Goal: Check status: Check status

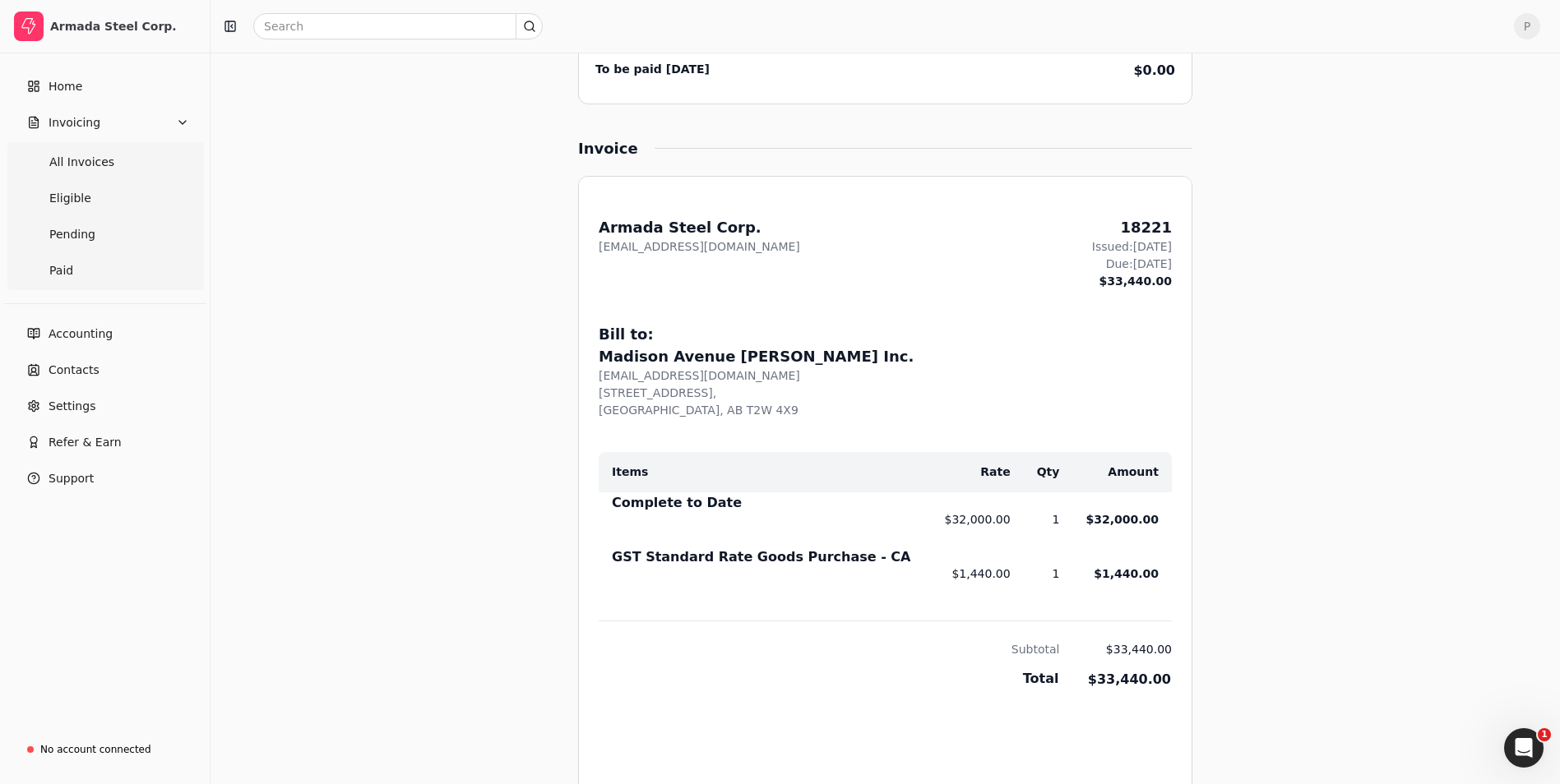
click at [1247, 133] on div "Invoices 18221 Ready to sync with [STREET_ADDRESS] [PERSON_NAME] Inc. 18221 Mor…" at bounding box center [885, 425] width 990 height 2023
click at [109, 207] on link "Eligible" at bounding box center [105, 198] width 190 height 33
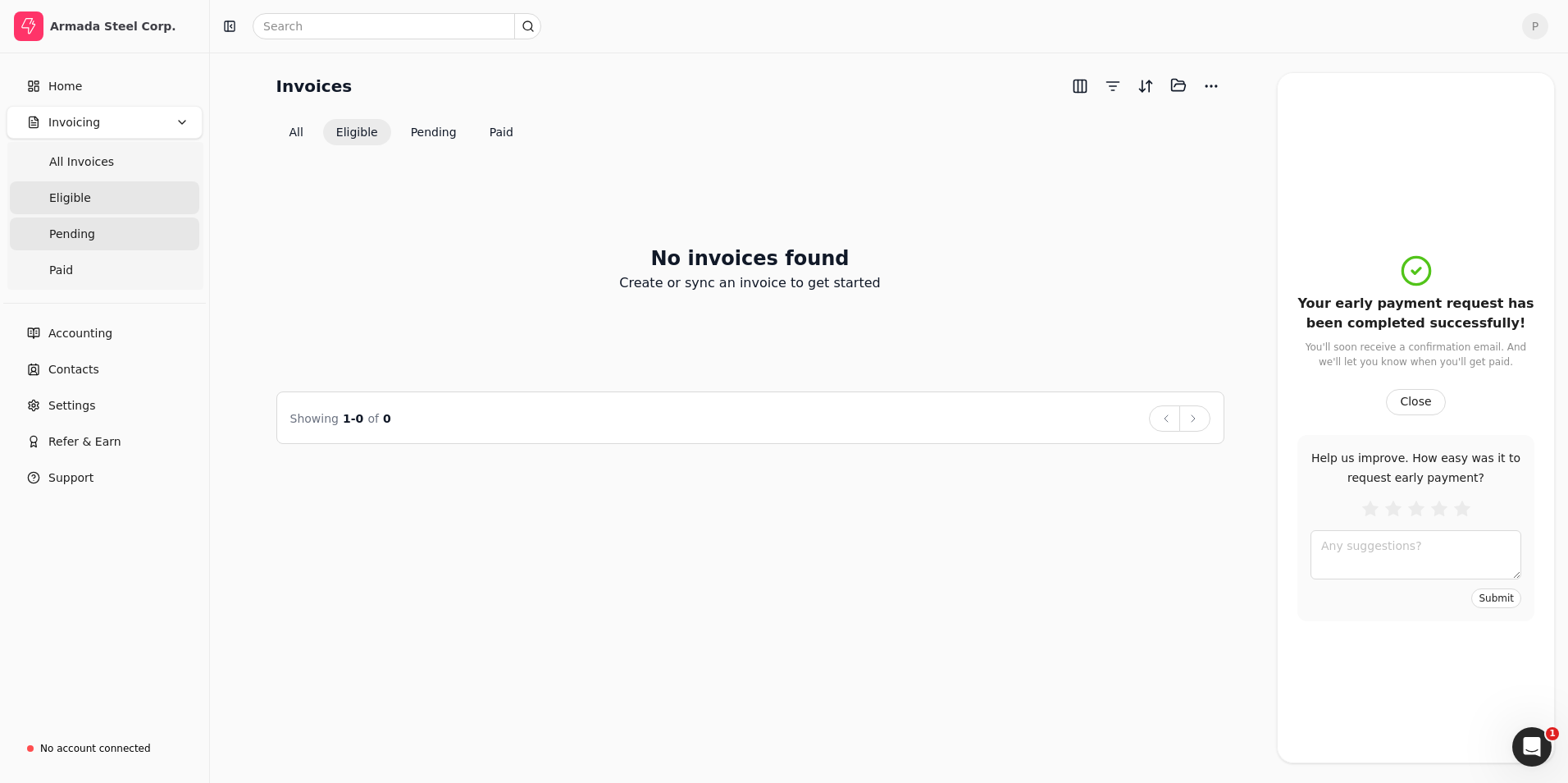
click at [103, 238] on link "Pending" at bounding box center [104, 234] width 190 height 33
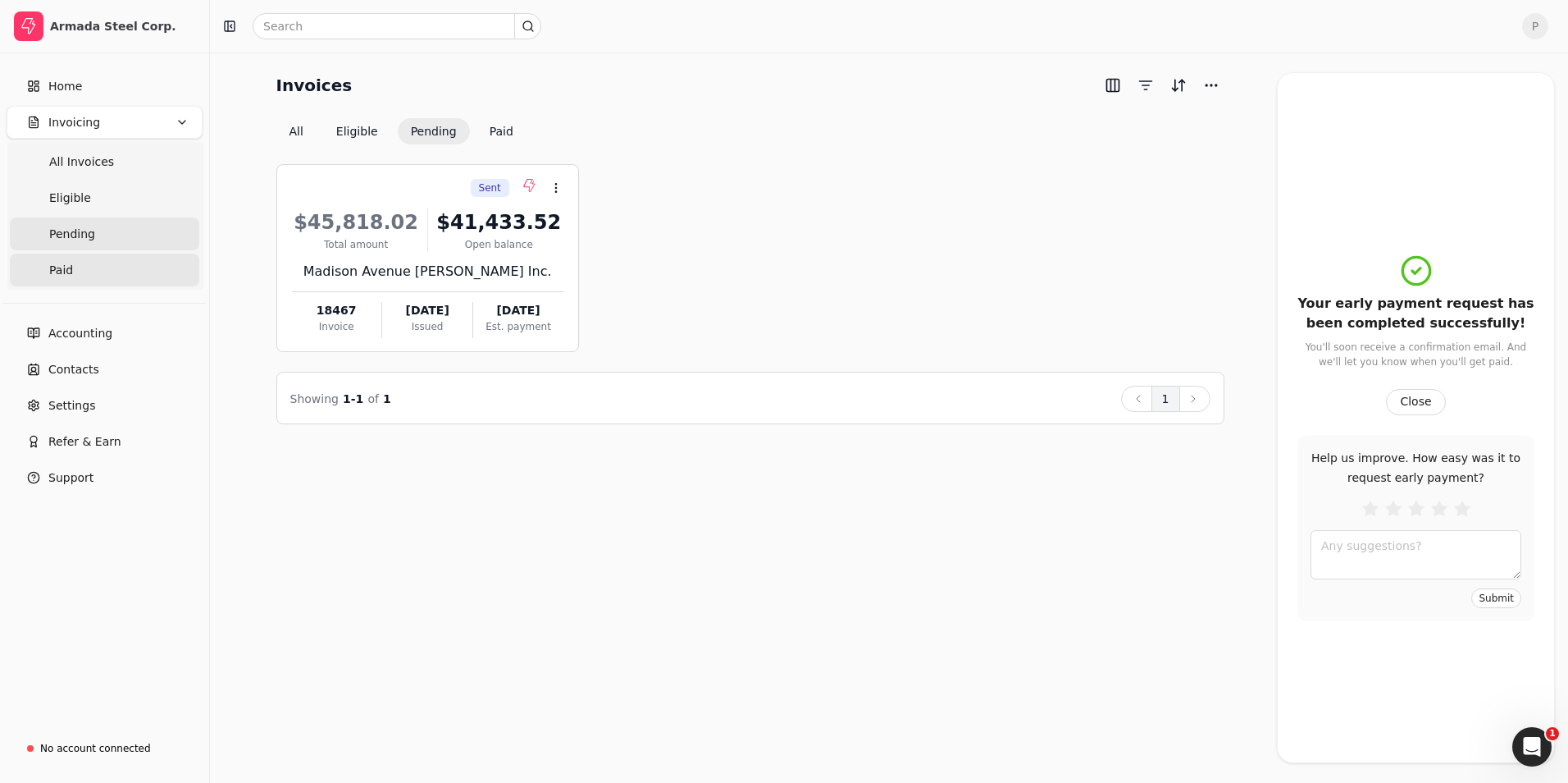
click at [69, 269] on span "Paid" at bounding box center [61, 271] width 24 height 17
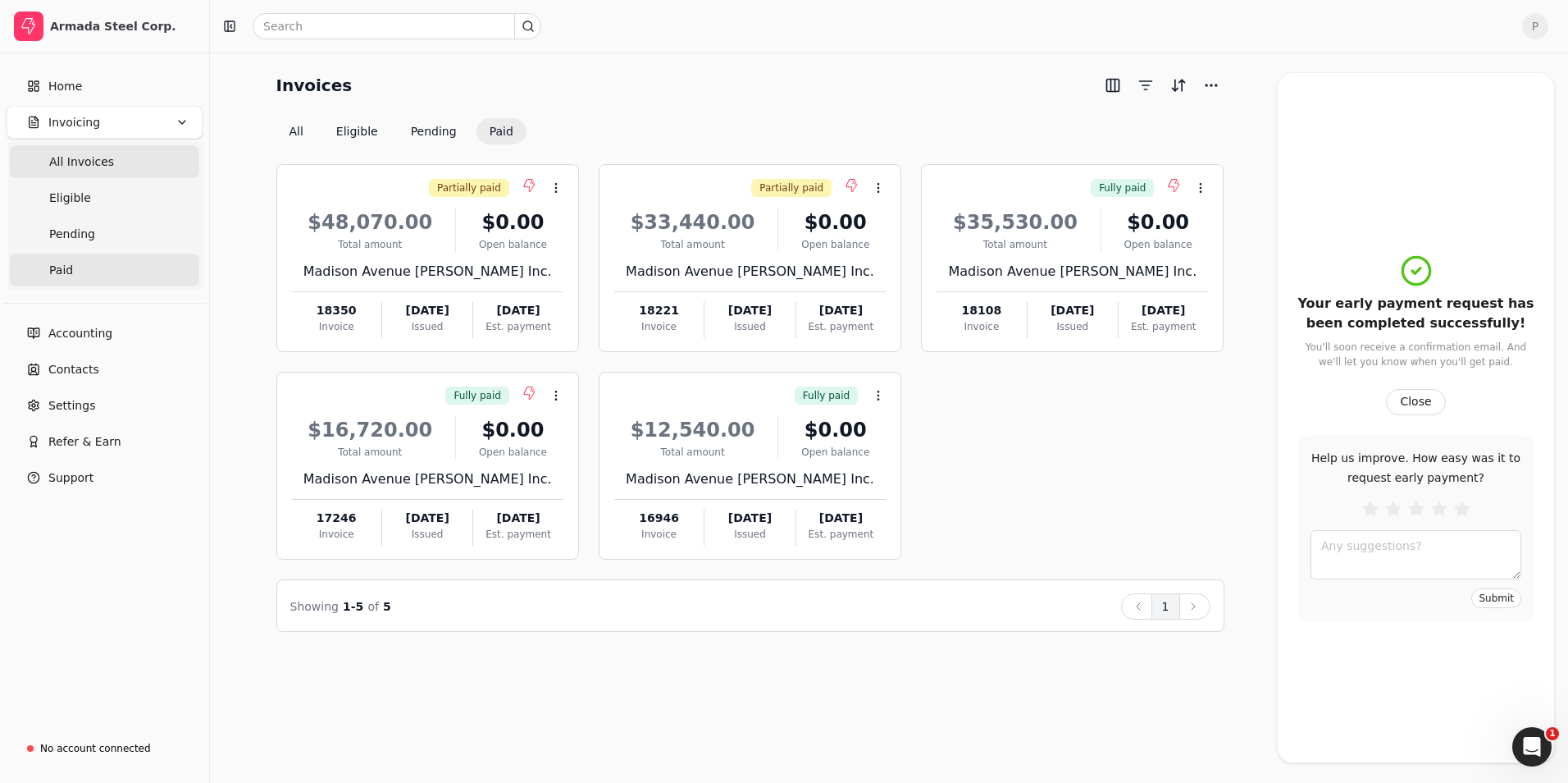
click at [102, 167] on span "All Invoices" at bounding box center [81, 163] width 65 height 17
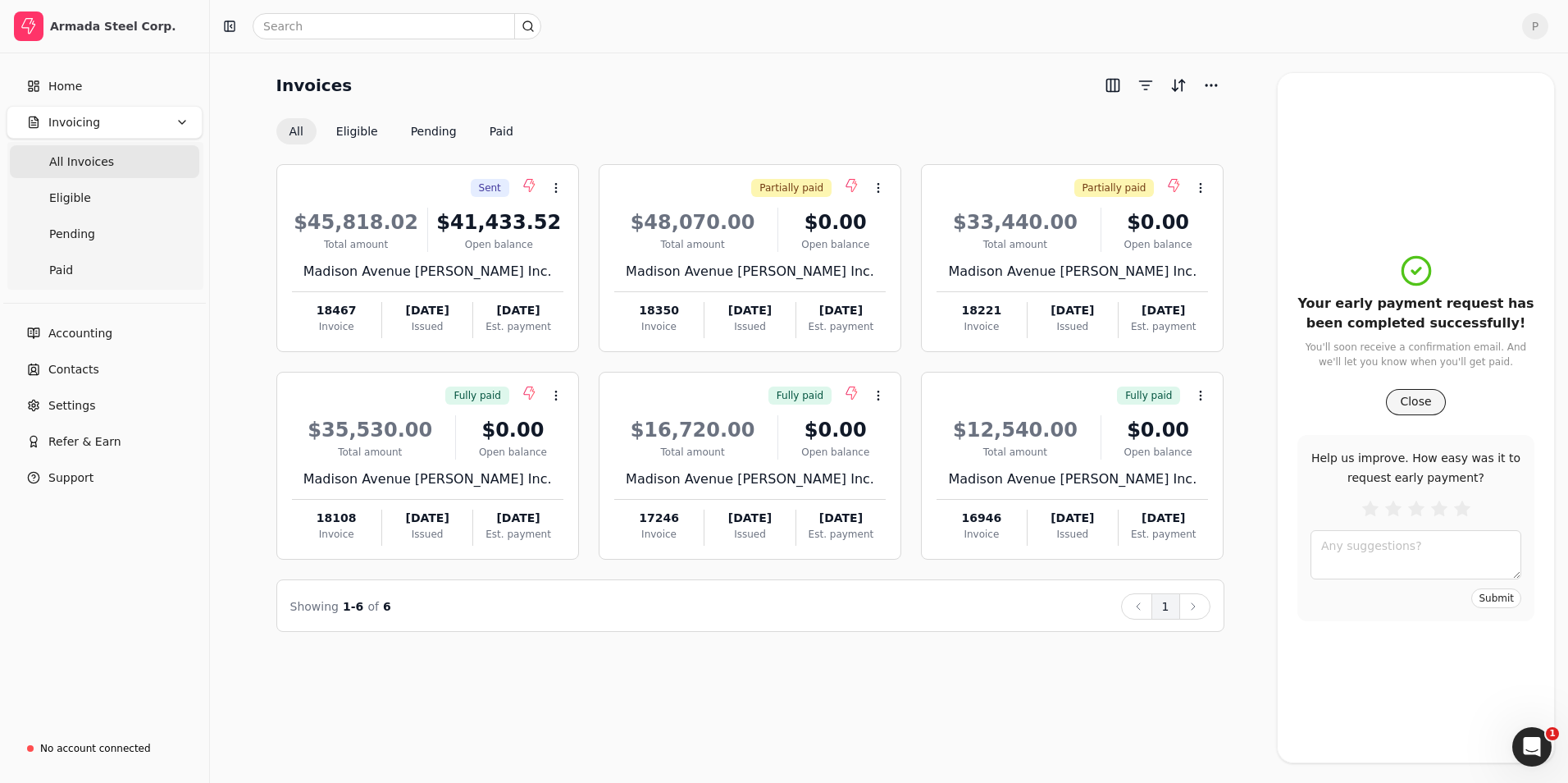
click at [1398, 397] on button "Close" at bounding box center [1415, 402] width 59 height 26
